Goal: Transaction & Acquisition: Purchase product/service

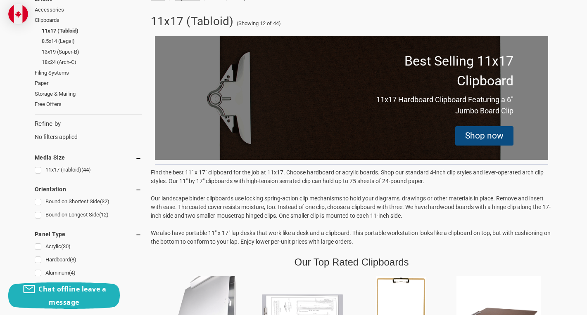
scroll to position [138, 0]
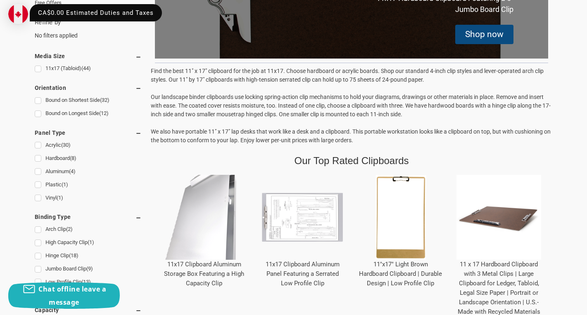
scroll to position [224, 0]
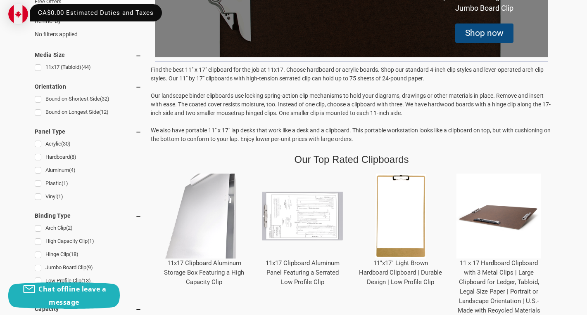
click at [407, 231] on img at bounding box center [400, 216] width 85 height 85
